Goal: Contribute content: Add original content to the website for others to see

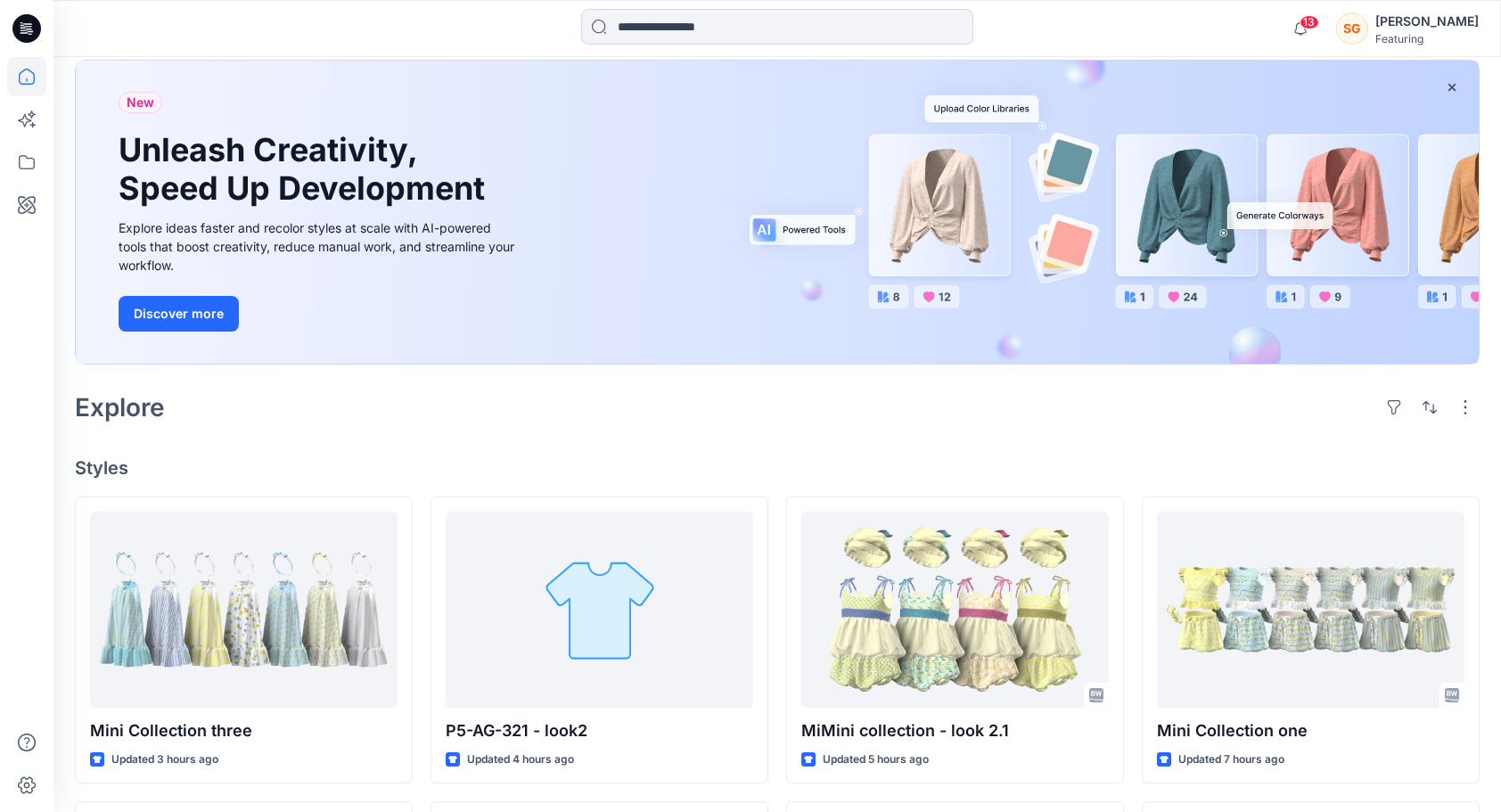
scroll to position [89, 0]
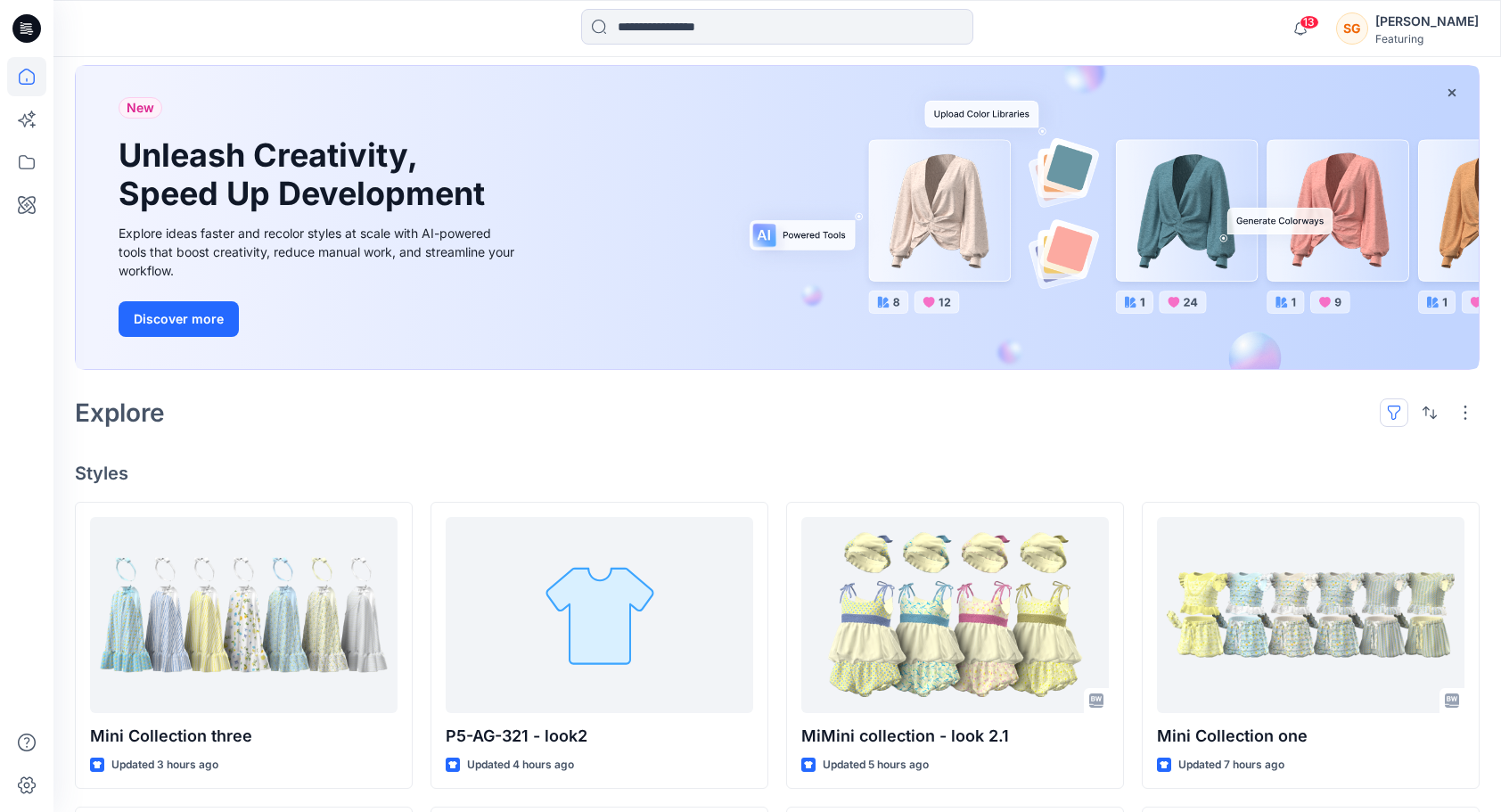
click at [1391, 408] on button "button" at bounding box center [1394, 412] width 28 height 28
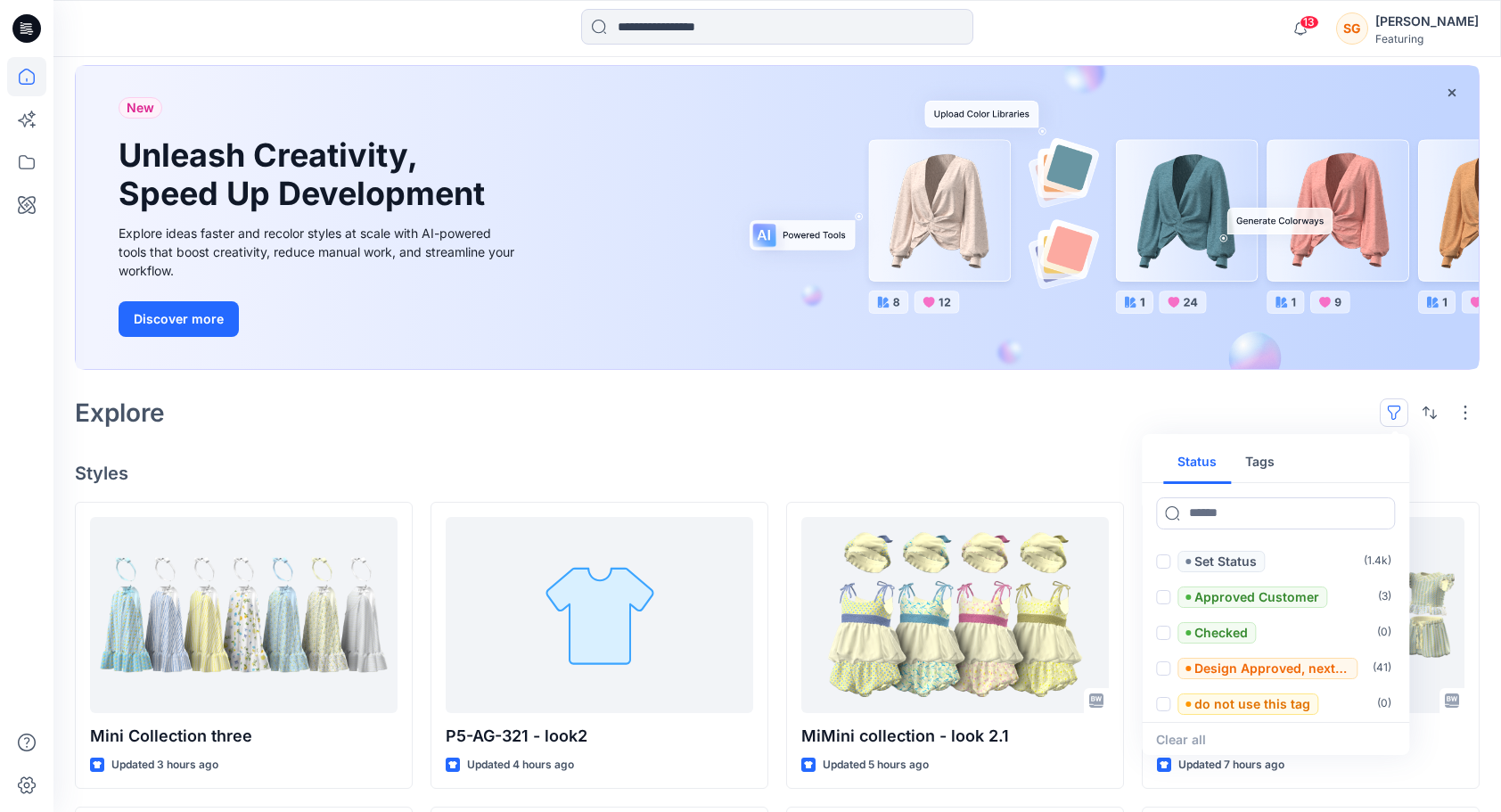
click at [1260, 459] on button "Tags" at bounding box center [1260, 462] width 58 height 43
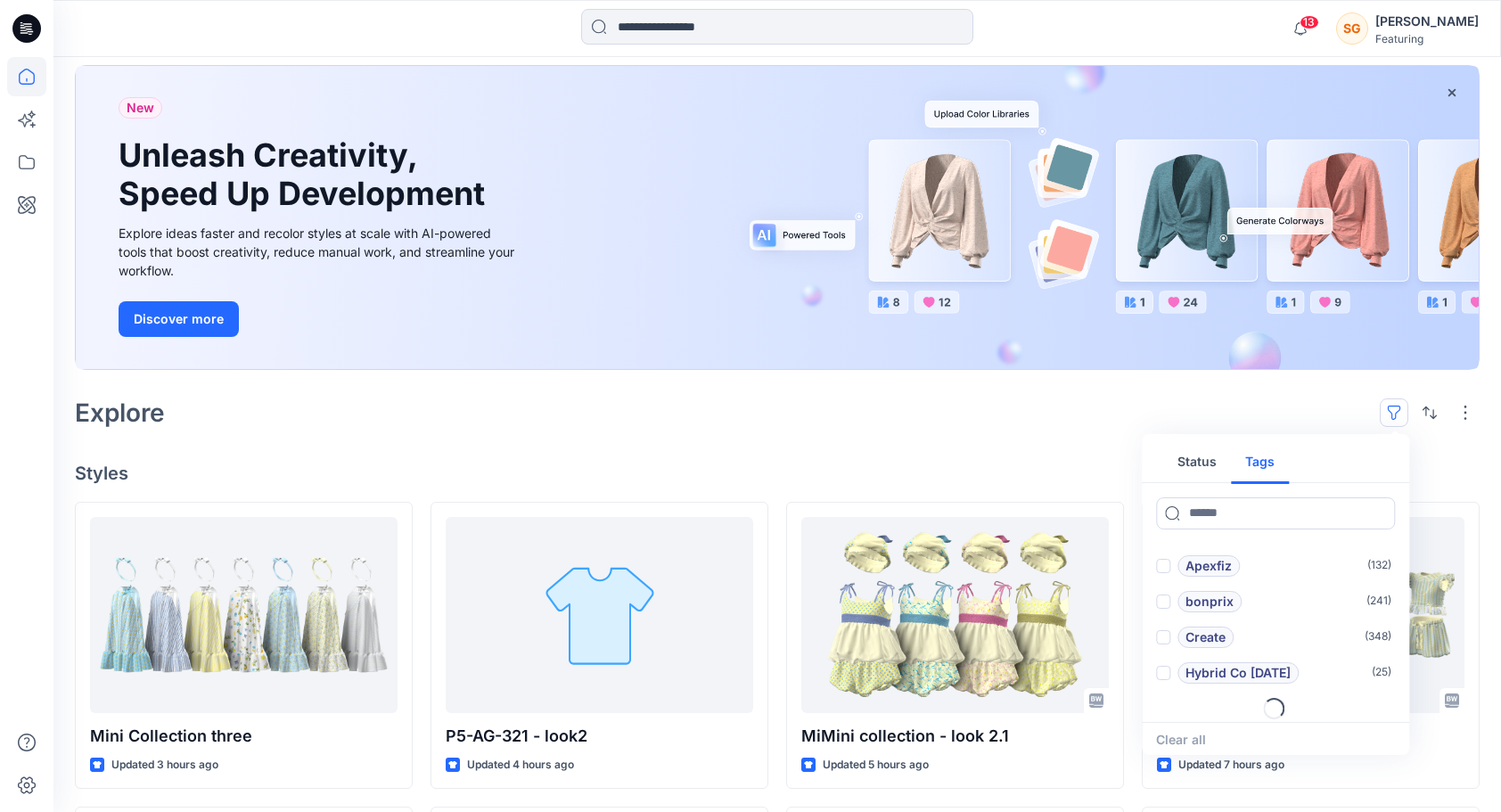
scroll to position [71, 0]
click at [1248, 660] on p "Hybrid Co Oct25" at bounding box center [1238, 668] width 105 height 22
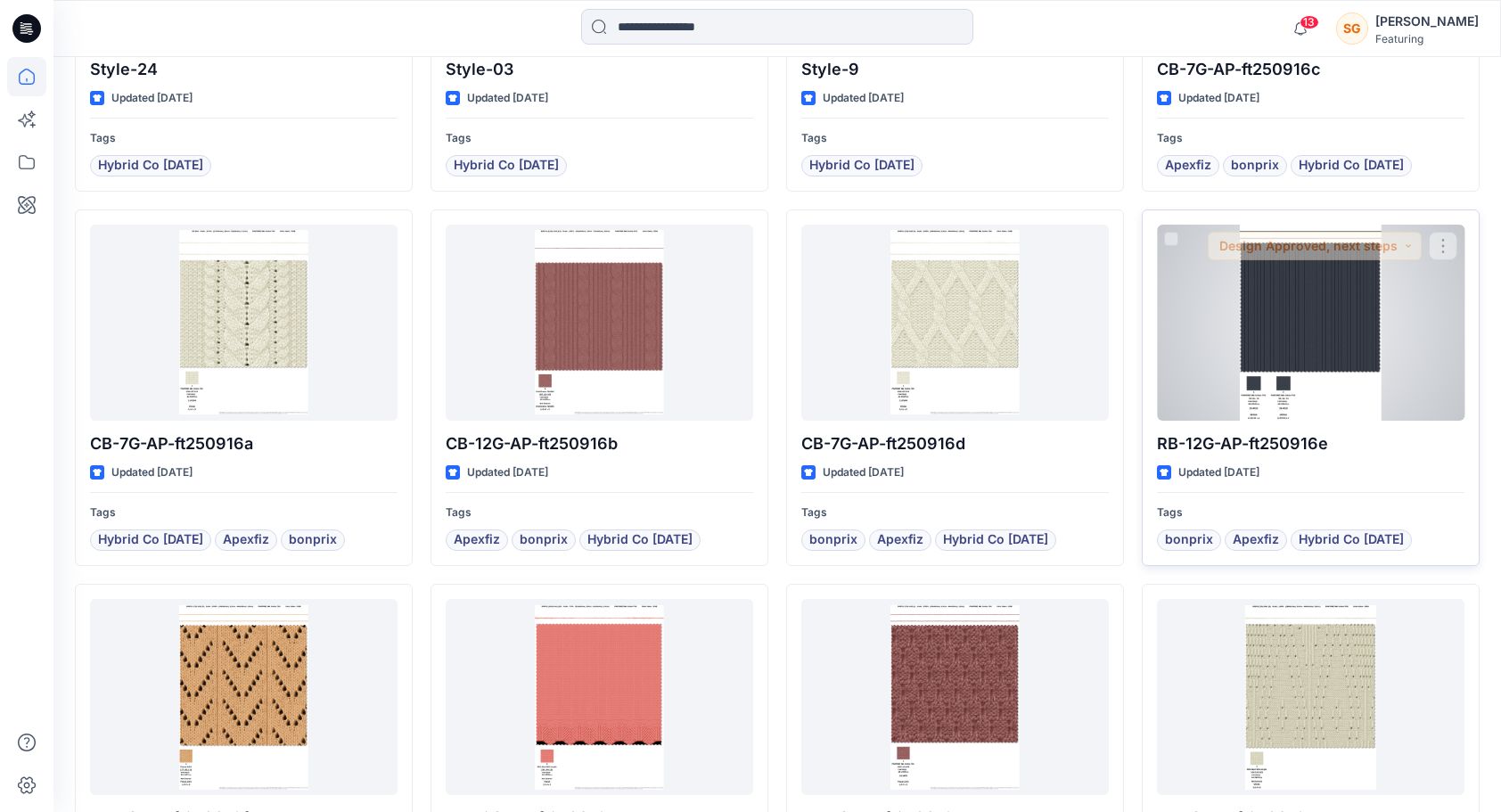
scroll to position [1515, 0]
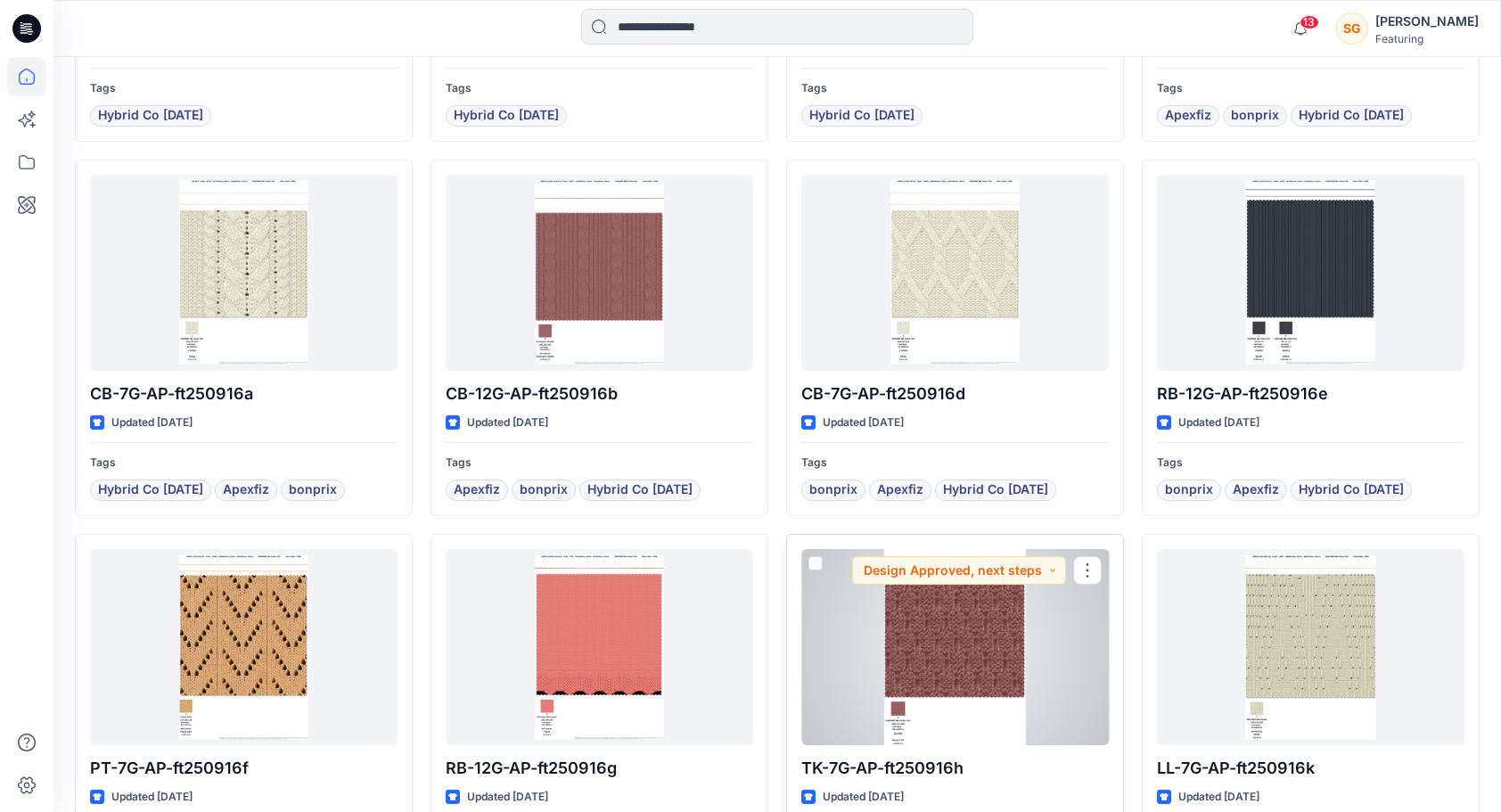
click at [972, 653] on div at bounding box center [955, 647] width 308 height 196
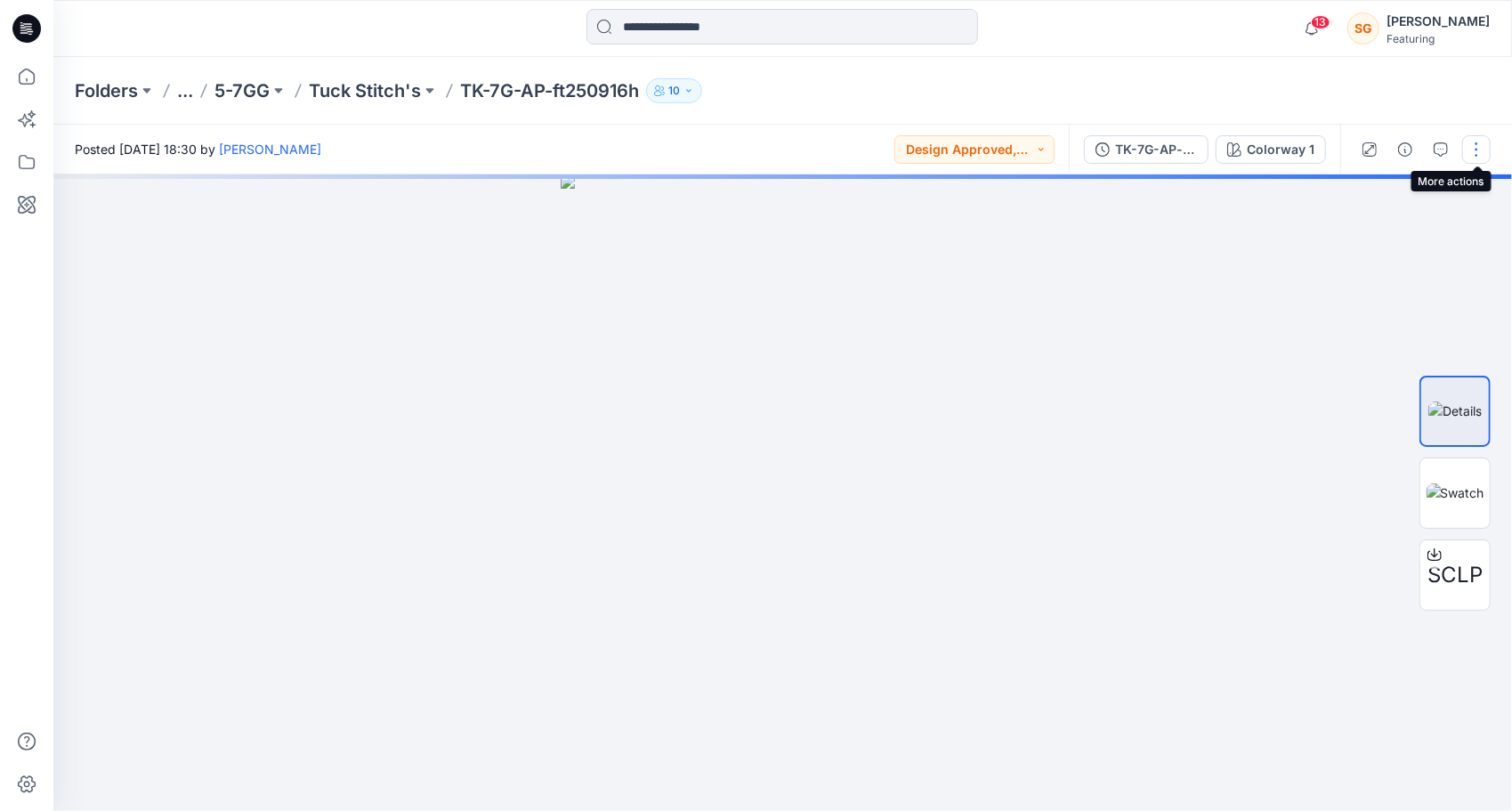
click at [1474, 150] on button "button" at bounding box center [1476, 149] width 28 height 28
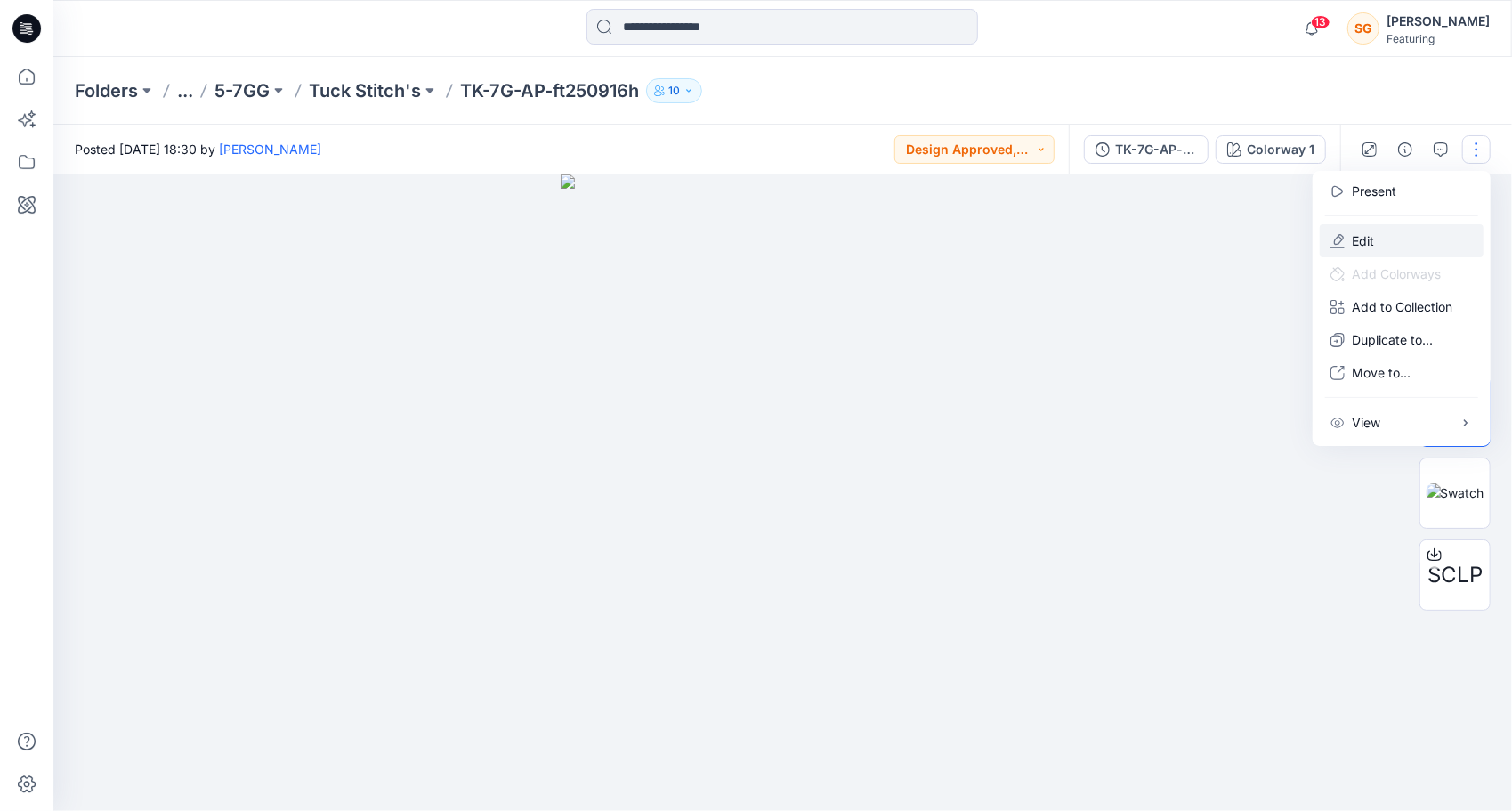
click at [1360, 238] on p "Edit" at bounding box center [1363, 240] width 23 height 19
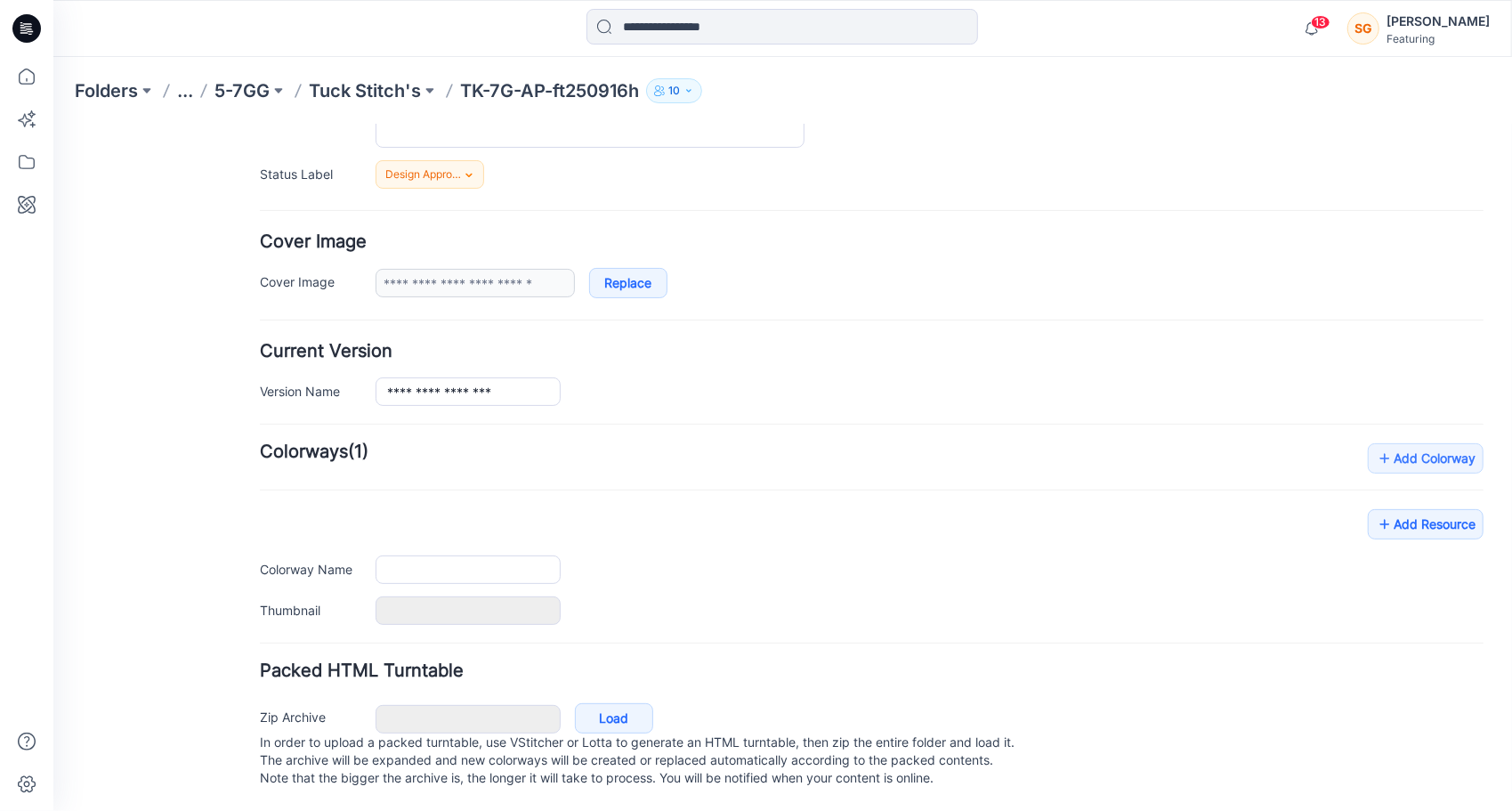
type input "**********"
type input "*******"
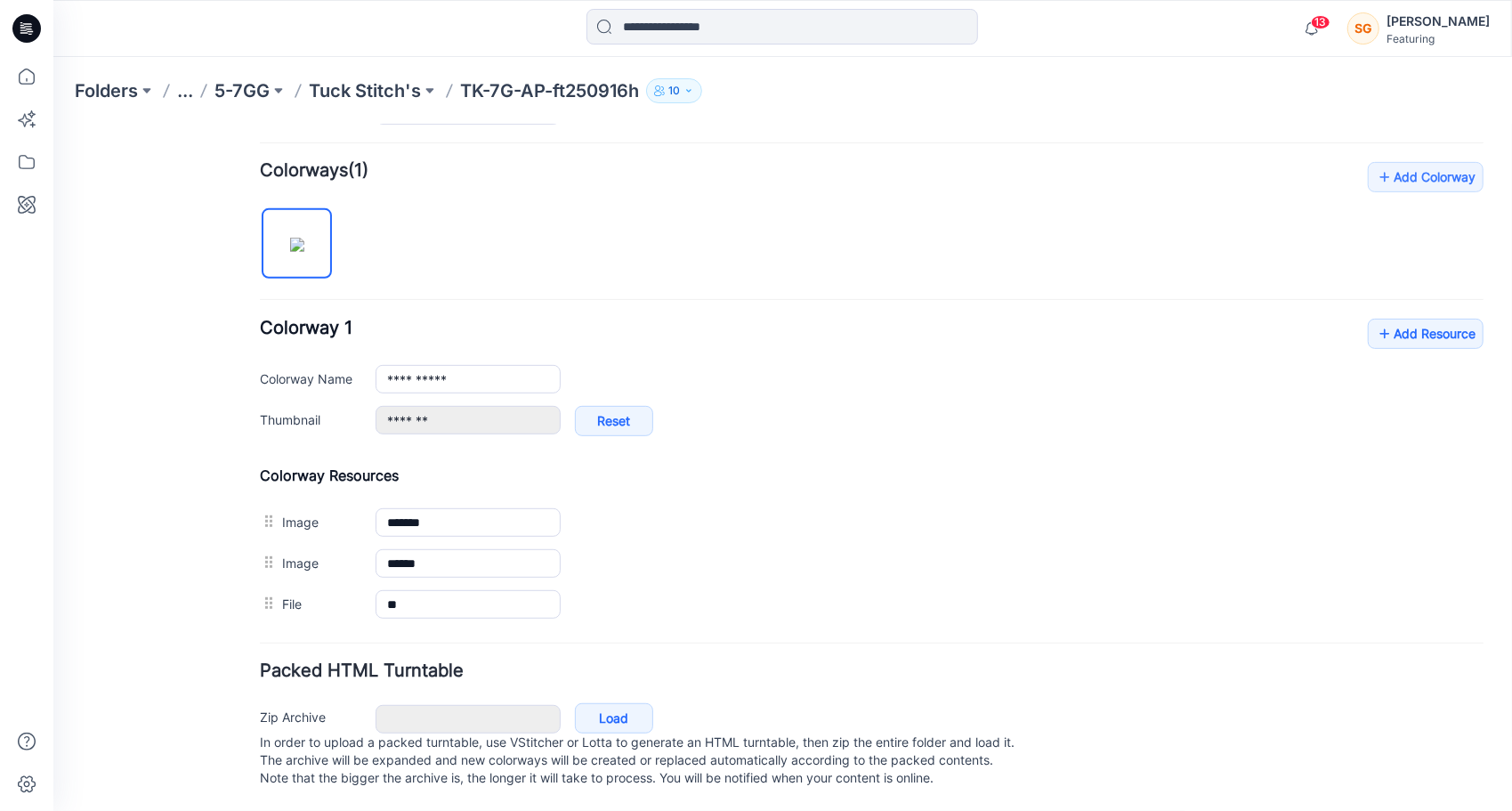
scroll to position [531, 0]
click at [253, 90] on p "5-7GG" at bounding box center [241, 90] width 55 height 24
